Goal: Transaction & Acquisition: Obtain resource

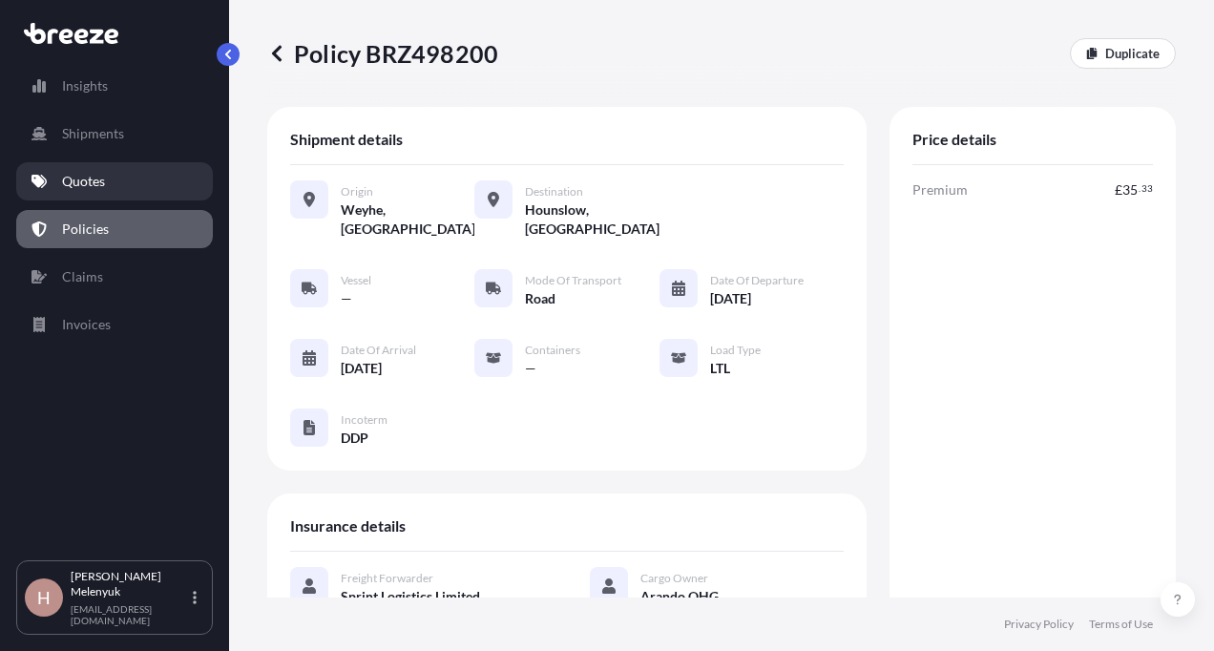
click at [132, 178] on link "Quotes" at bounding box center [114, 181] width 197 height 38
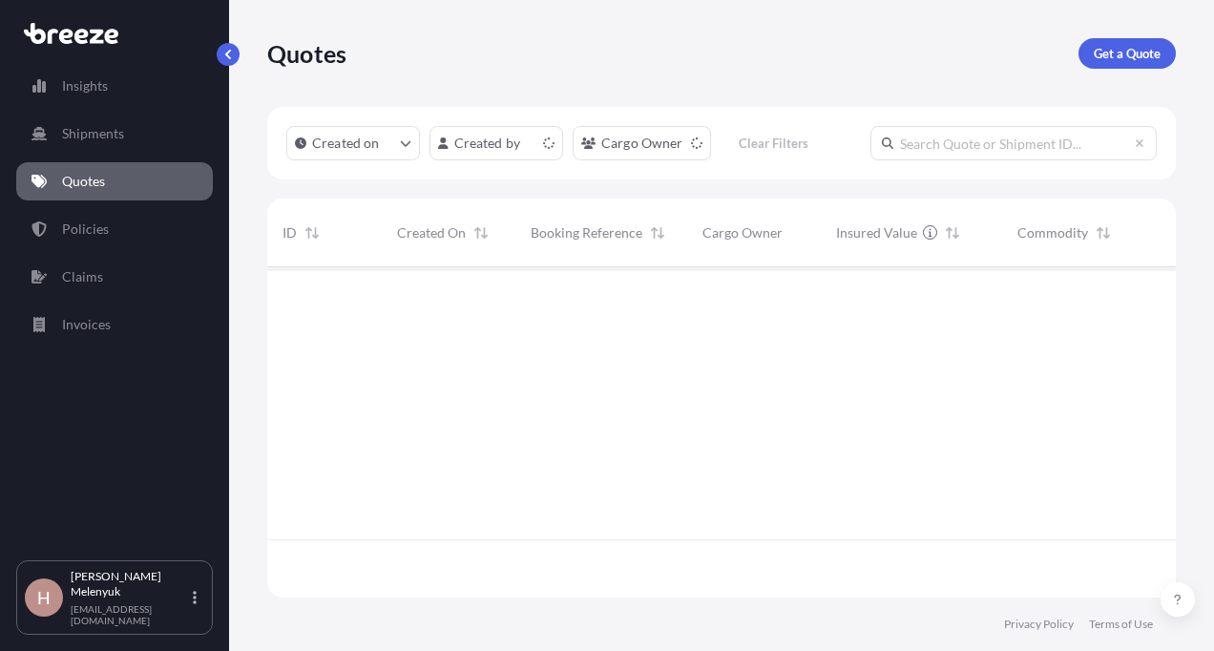
scroll to position [326, 894]
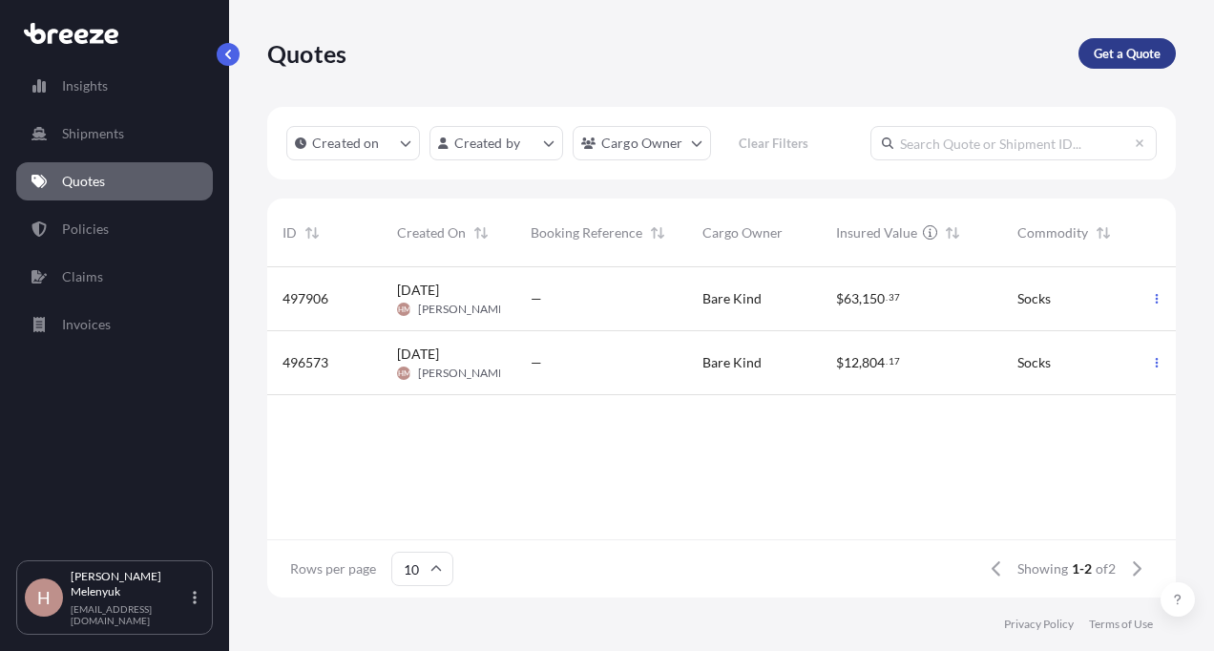
click at [1122, 43] on link "Get a Quote" at bounding box center [1126, 53] width 97 height 31
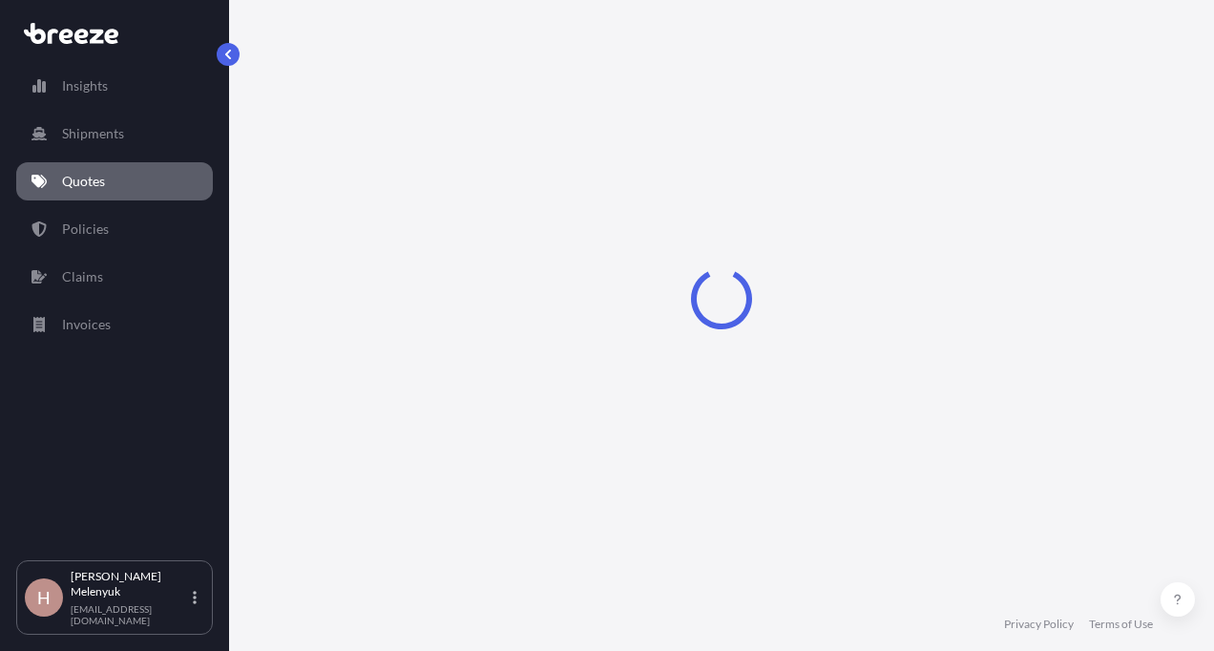
select select "Sea"
select select "1"
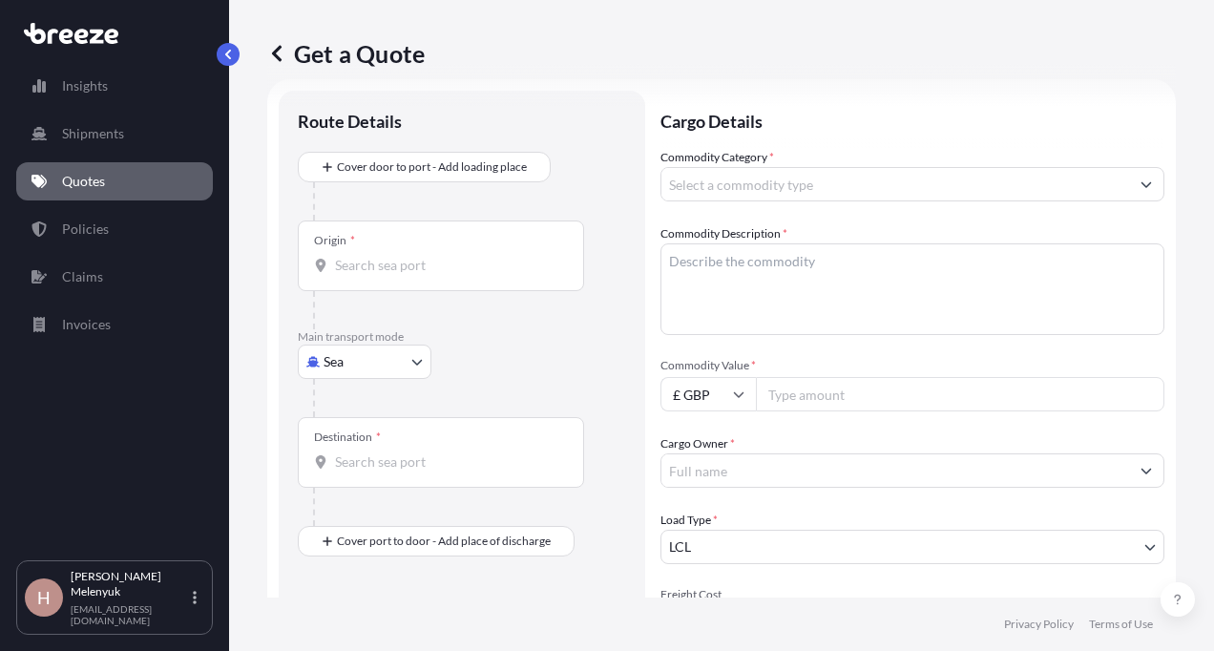
scroll to position [31, 0]
drag, startPoint x: 774, startPoint y: 155, endPoint x: 658, endPoint y: 156, distance: 115.5
click at [658, 156] on form "Route Details Cover door to port - Add loading place Place of loading Road Road…" at bounding box center [721, 520] width 908 height 889
copy label "Commodity Category *"
drag, startPoint x: 793, startPoint y: 225, endPoint x: 653, endPoint y: 227, distance: 140.3
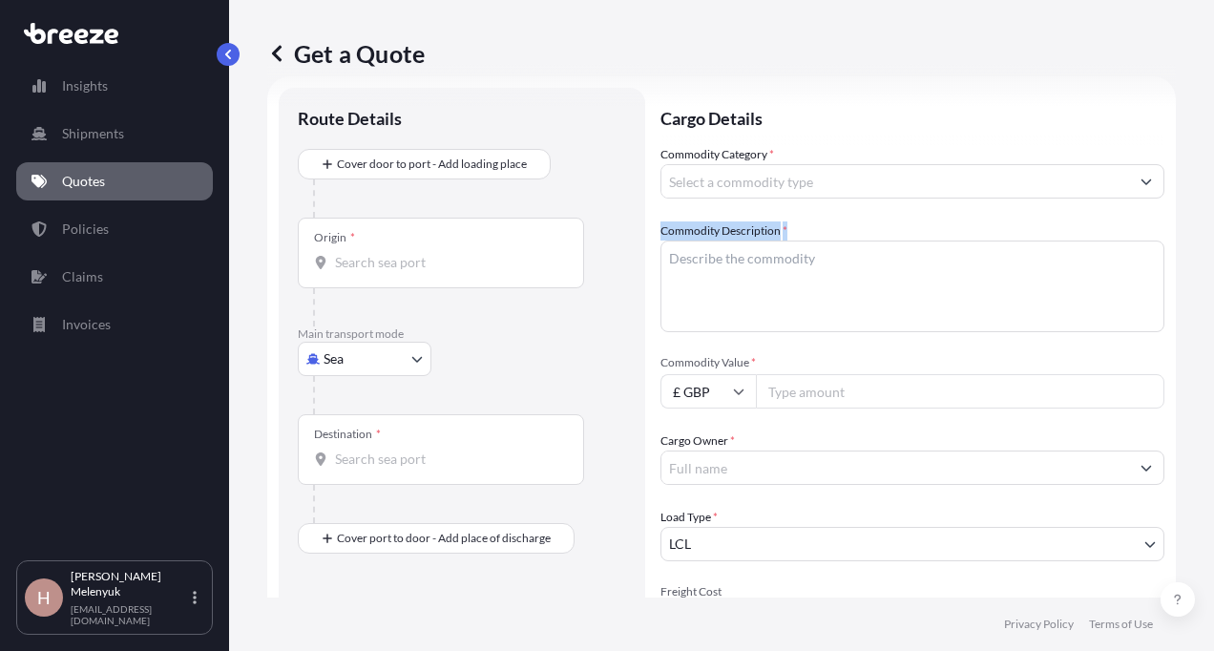
click at [653, 227] on form "Route Details Cover door to port - Add loading place Place of loading Road Road…" at bounding box center [721, 520] width 908 height 889
copy label "Commodity Description *"
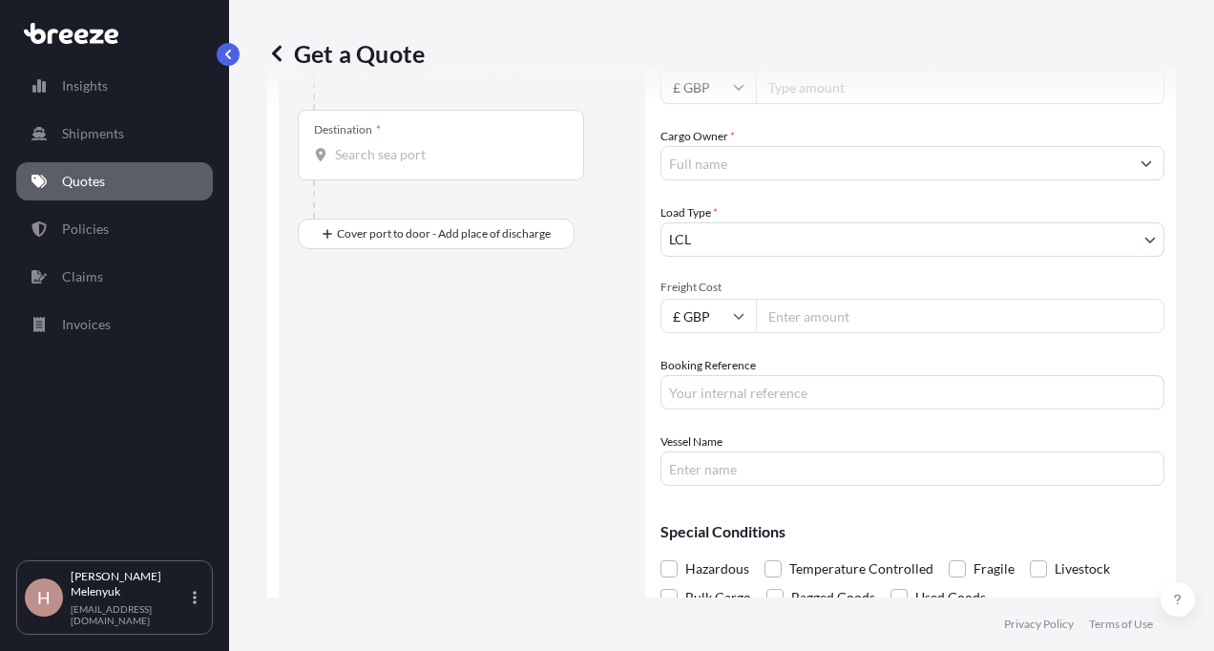
scroll to position [399, 0]
